Goal: Transaction & Acquisition: Purchase product/service

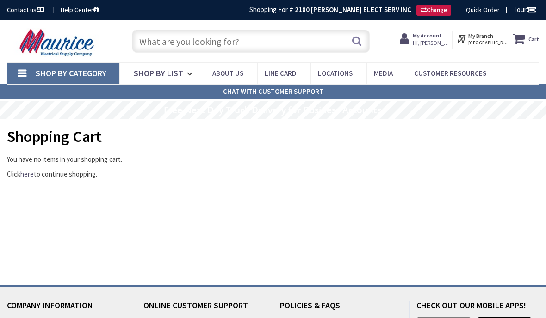
type input "[STREET_ADDRESS][US_STATE]"
click at [255, 38] on input "text" at bounding box center [251, 41] width 238 height 23
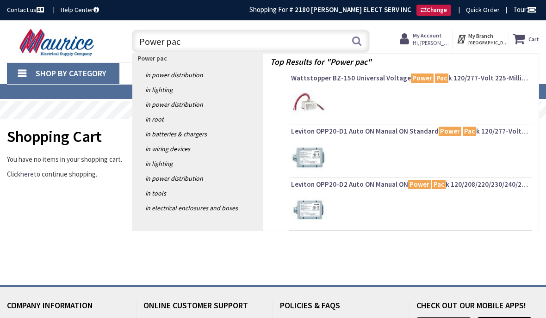
type input "Power pack"
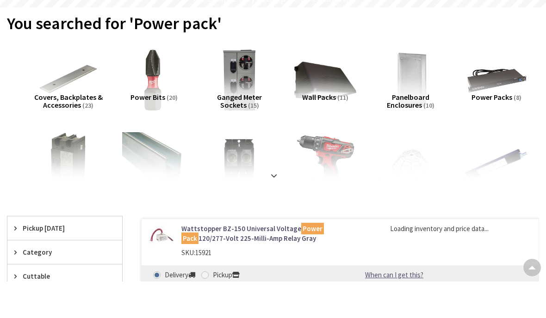
scroll to position [88, 0]
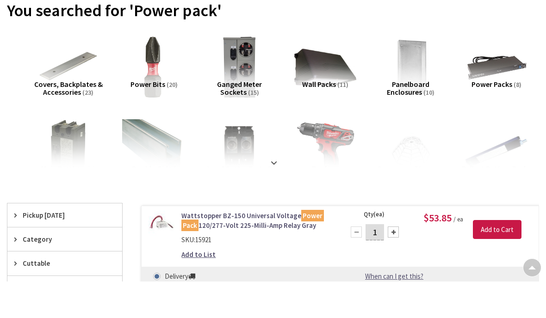
radio input "true"
click at [264, 247] on link "Wattstopper BZ-150 Universal Voltage Power Pack 120/277-Volt 225-Milli-Amp Rela…" at bounding box center [257, 257] width 152 height 20
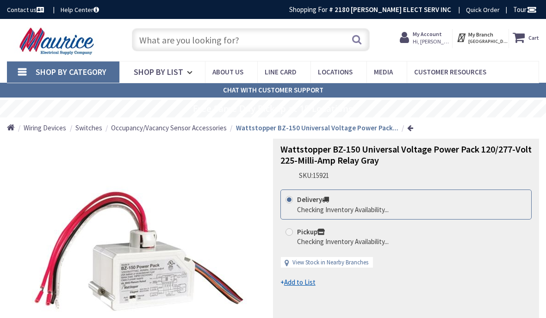
radio input "true"
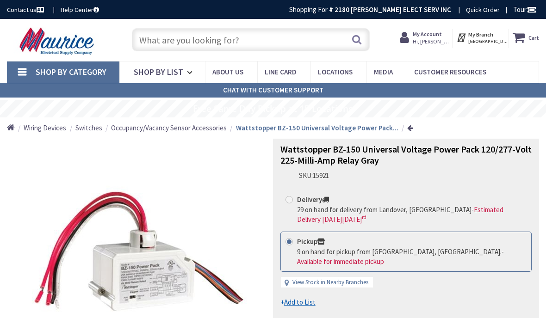
click at [366, 260] on div "Delivery 29 on hand for delivery from [GEOGRAPHIC_DATA], [GEOGRAPHIC_DATA] - Es…" at bounding box center [405, 244] width 251 height 108
click at [335, 278] on link "View Stock in Nearby Branches" at bounding box center [330, 282] width 76 height 9
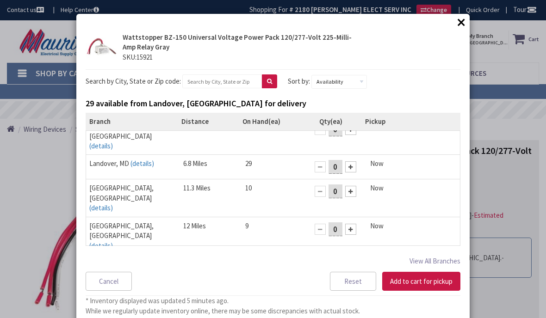
scroll to position [12, 0]
click at [452, 262] on button "View All Branches" at bounding box center [434, 261] width 51 height 12
select select "data-availability"
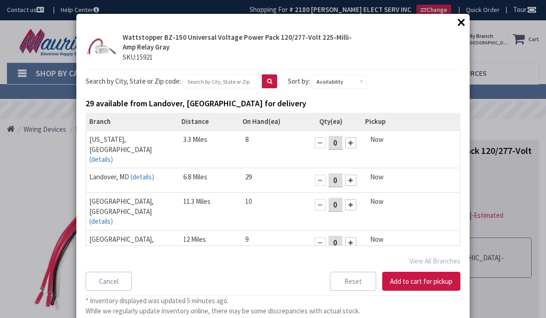
scroll to position [0, 0]
click at [228, 85] on input "text" at bounding box center [222, 81] width 80 height 14
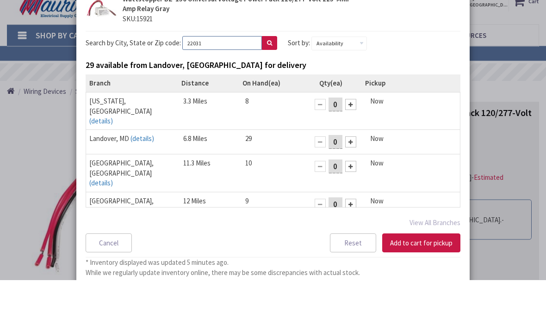
type input "22031"
click at [262, 74] on button at bounding box center [269, 81] width 15 height 14
select select "data-availability"
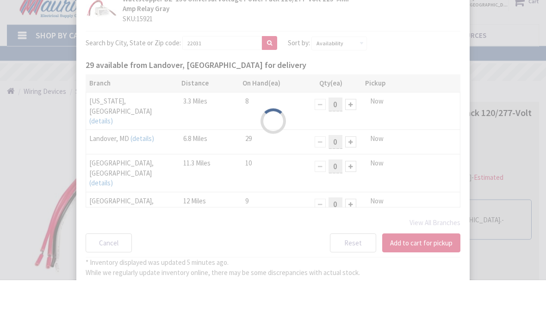
scroll to position [1, 0]
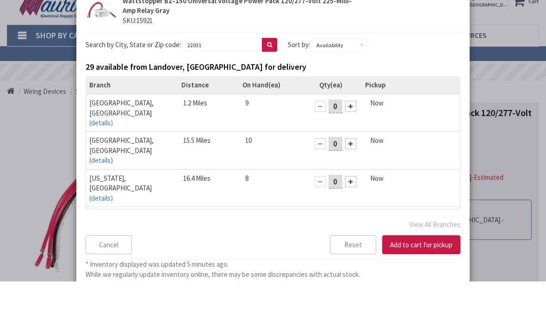
click at [105, 135] on span "[GEOGRAPHIC_DATA], [GEOGRAPHIC_DATA]" at bounding box center [121, 144] width 64 height 18
click at [113, 154] on link "(details)" at bounding box center [101, 159] width 24 height 10
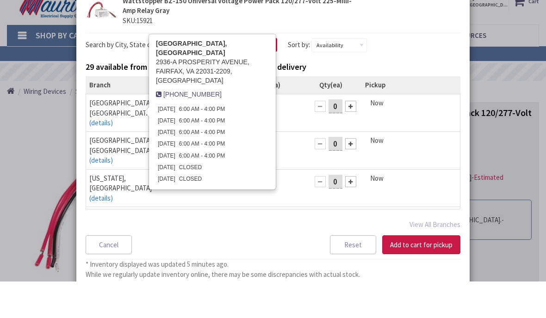
click at [109, 135] on span "[GEOGRAPHIC_DATA], [GEOGRAPHIC_DATA]" at bounding box center [121, 144] width 64 height 18
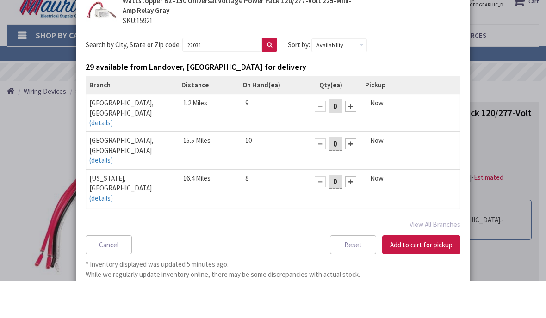
click at [116, 135] on span "[GEOGRAPHIC_DATA], [GEOGRAPHIC_DATA]" at bounding box center [121, 144] width 64 height 18
click at [349, 137] on div at bounding box center [350, 142] width 11 height 11
click at [426, 272] on button "Add to cart for pickup" at bounding box center [421, 281] width 78 height 19
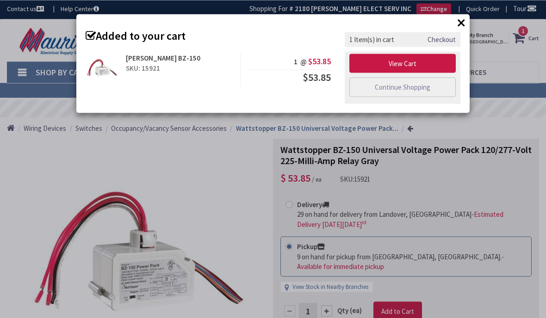
scroll to position [0, 0]
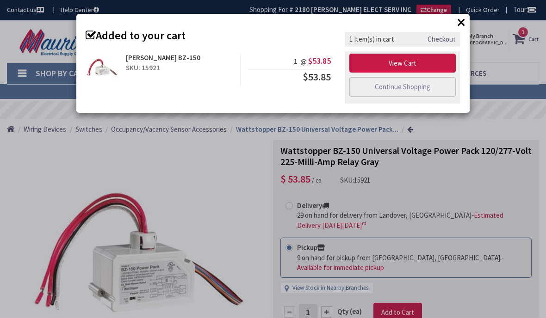
click at [424, 62] on link "View Cart" at bounding box center [402, 63] width 106 height 19
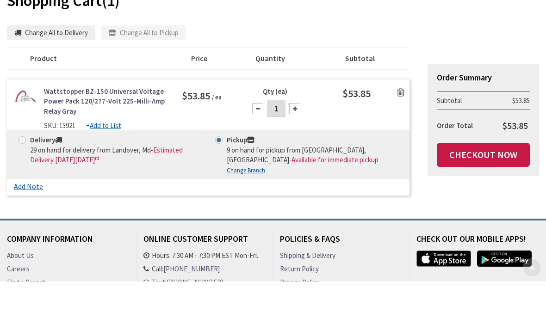
scroll to position [174, 0]
